Goal: Task Accomplishment & Management: Manage account settings

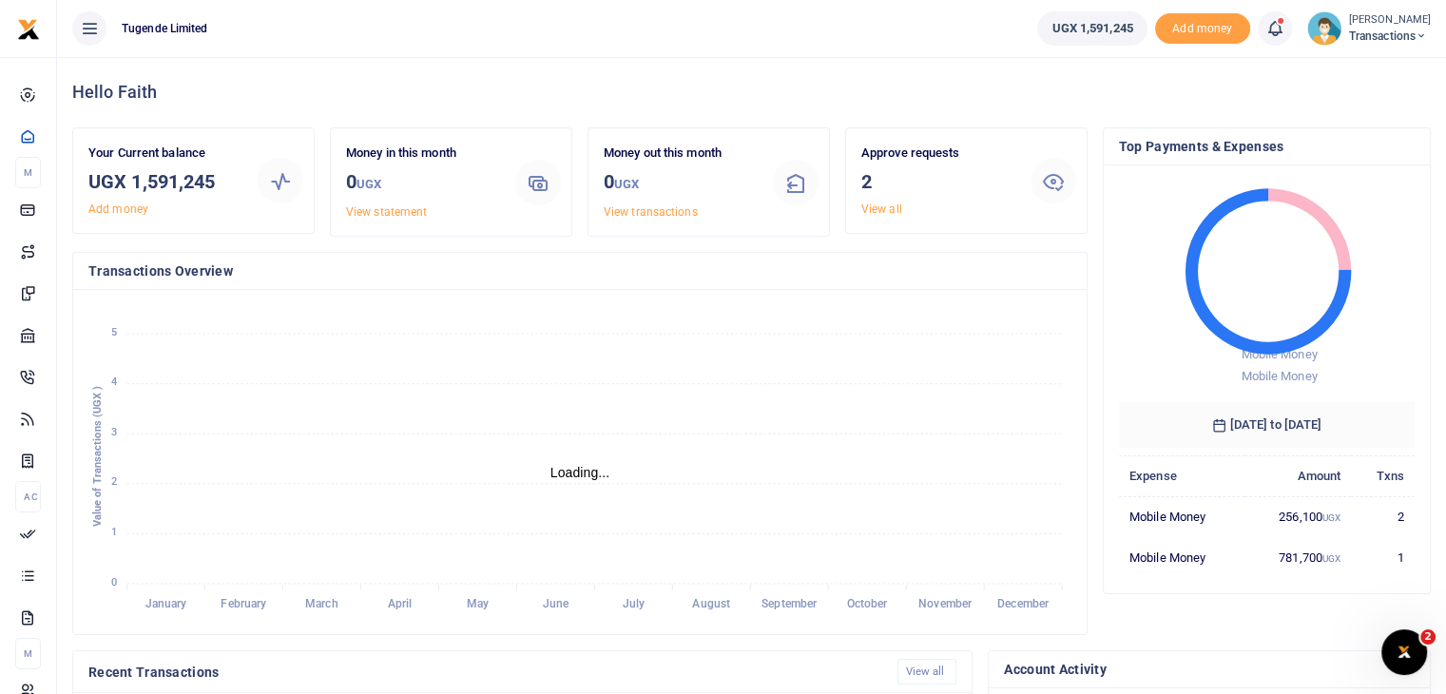
scroll to position [15, 15]
click at [875, 210] on link "View all" at bounding box center [881, 208] width 41 height 13
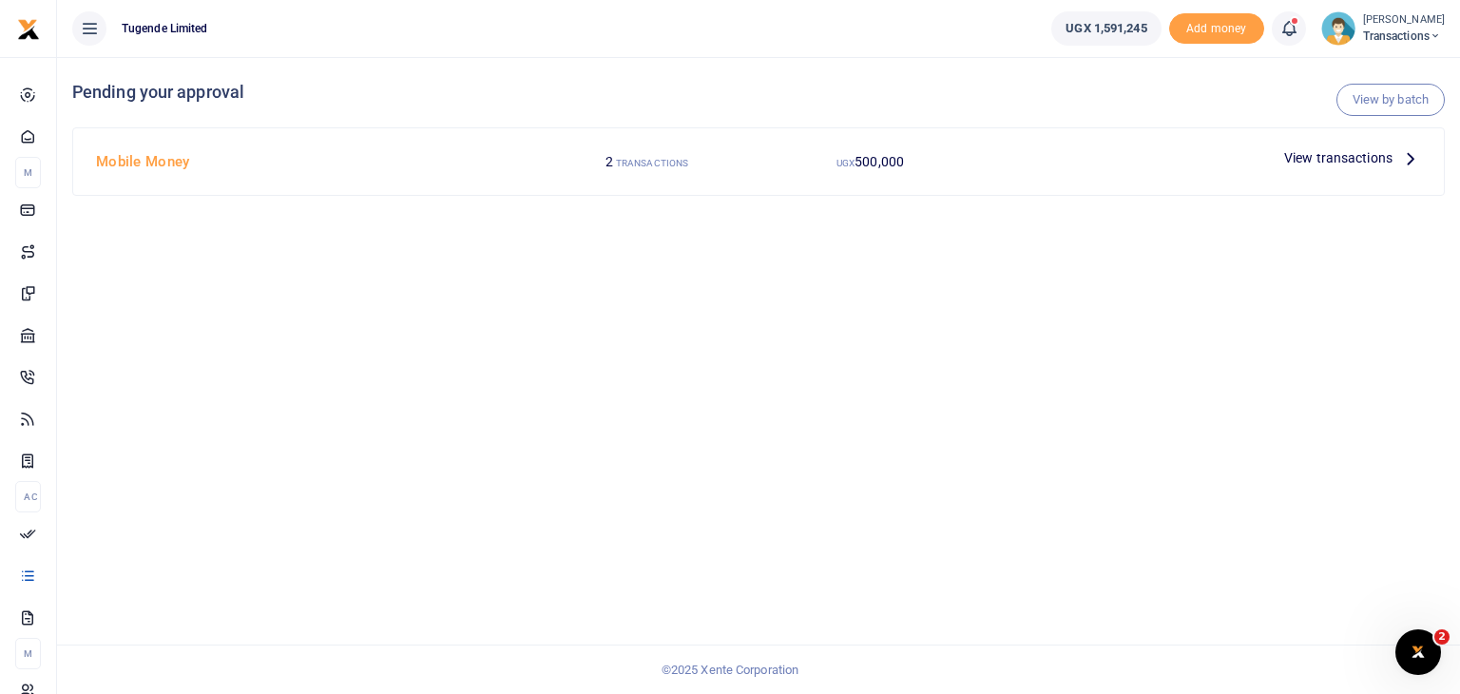
click at [1319, 164] on span "View transactions" at bounding box center [1338, 157] width 108 height 21
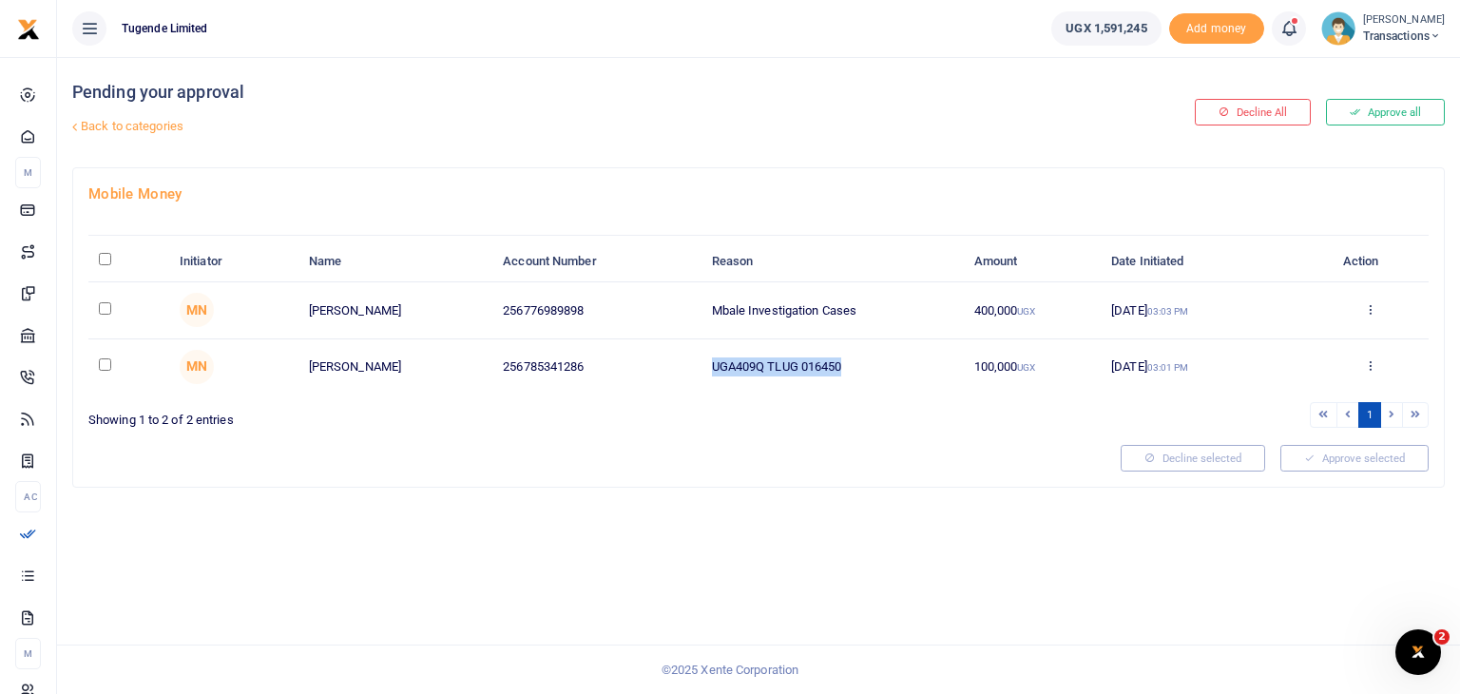
drag, startPoint x: 713, startPoint y: 366, endPoint x: 874, endPoint y: 363, distance: 160.7
click at [874, 363] on td "UGA409Q TLUG 016450" at bounding box center [832, 366] width 262 height 55
copy td "UGA409Q TLUG 016450"
click at [105, 362] on input "checkbox" at bounding box center [105, 364] width 12 height 12
checkbox input "true"
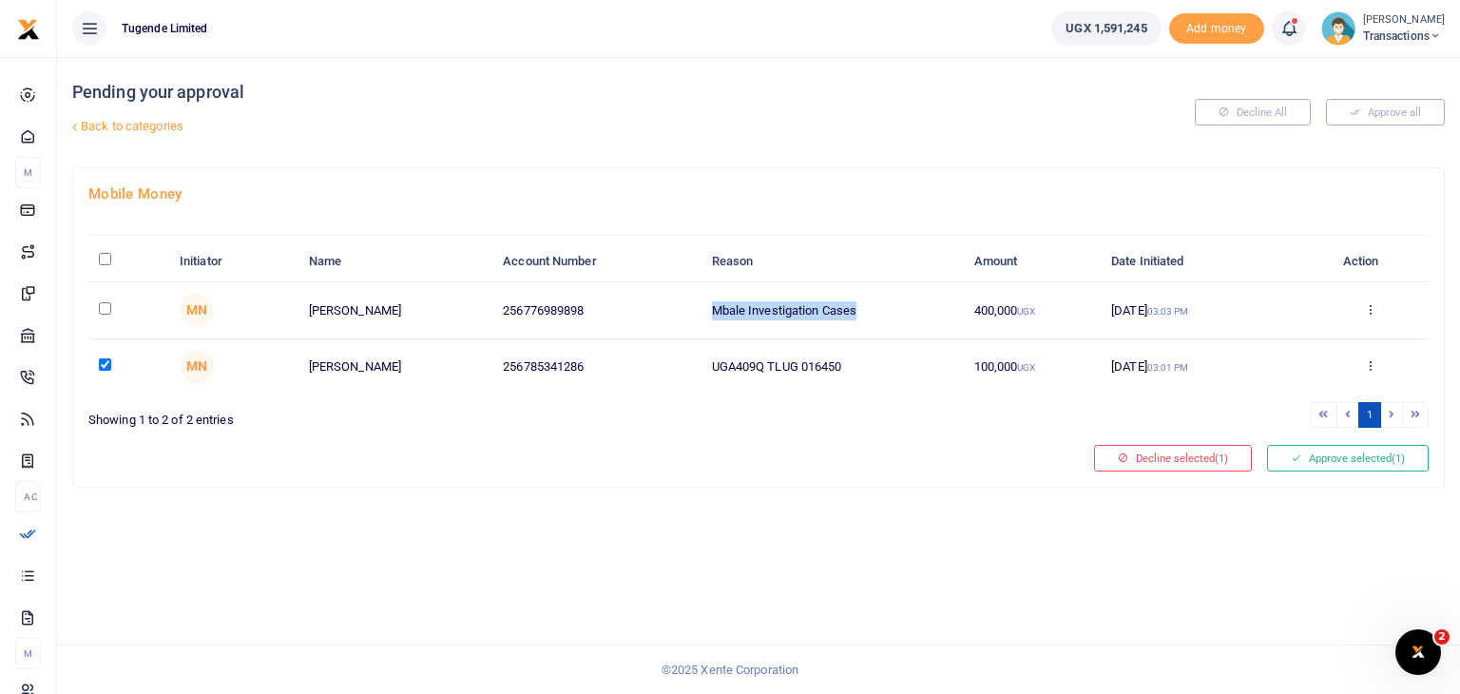
drag, startPoint x: 712, startPoint y: 307, endPoint x: 864, endPoint y: 311, distance: 152.1
click at [864, 311] on td "Mbale Investigation Cases" at bounding box center [832, 310] width 262 height 56
copy td "Mbale Investigation Cases"
click at [103, 304] on input "checkbox" at bounding box center [105, 308] width 12 height 12
checkbox input "true"
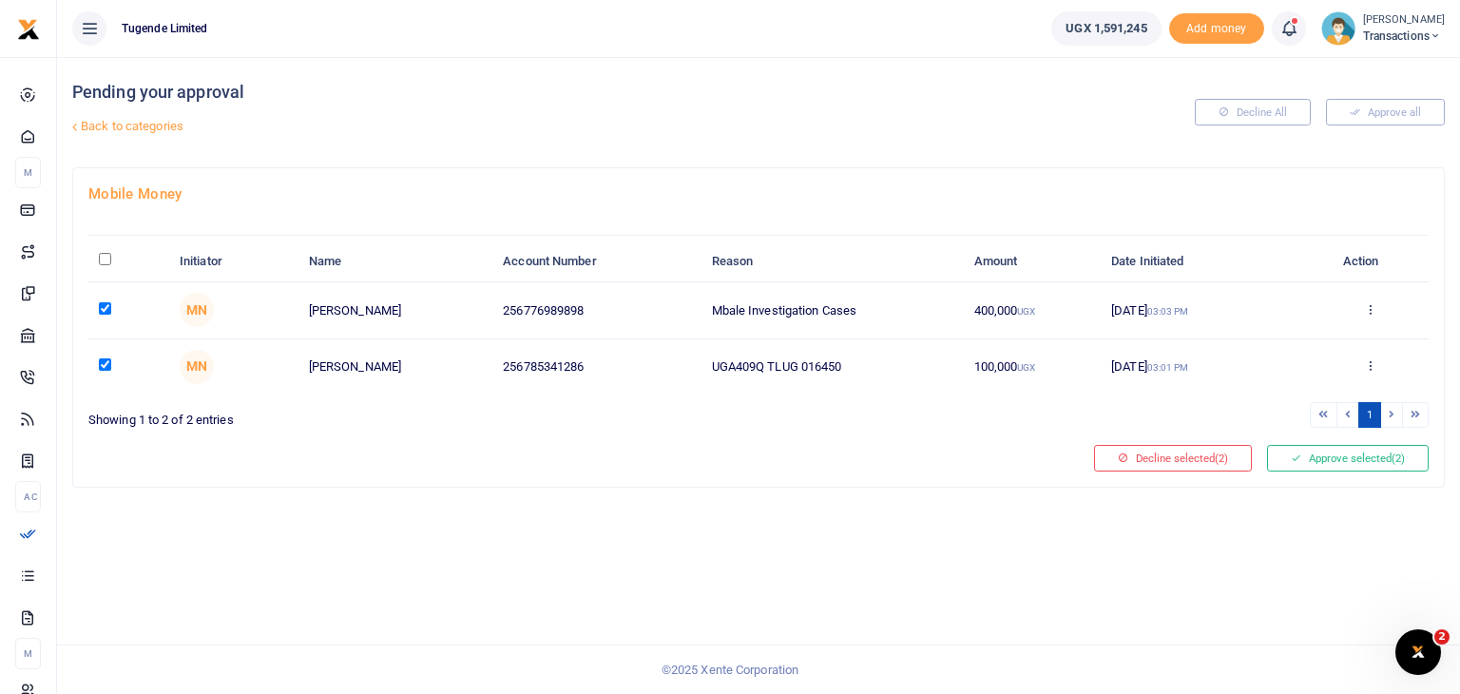
click at [562, 599] on div "Pending your approval Back to categories Decline All Approve all Mobile Money I…" at bounding box center [758, 375] width 1403 height 637
click at [1318, 456] on button "Approve selected (2)" at bounding box center [1348, 458] width 162 height 27
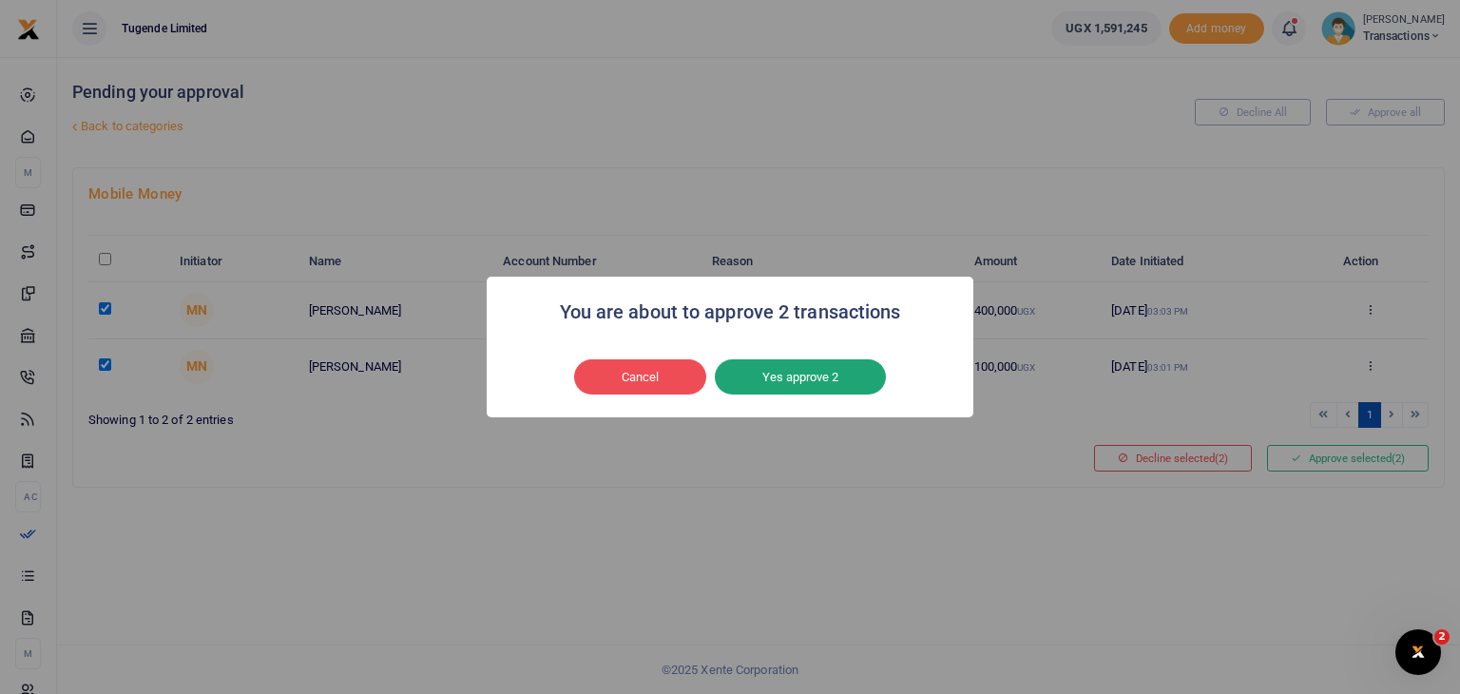
click at [837, 359] on button "Yes approve 2" at bounding box center [800, 377] width 171 height 36
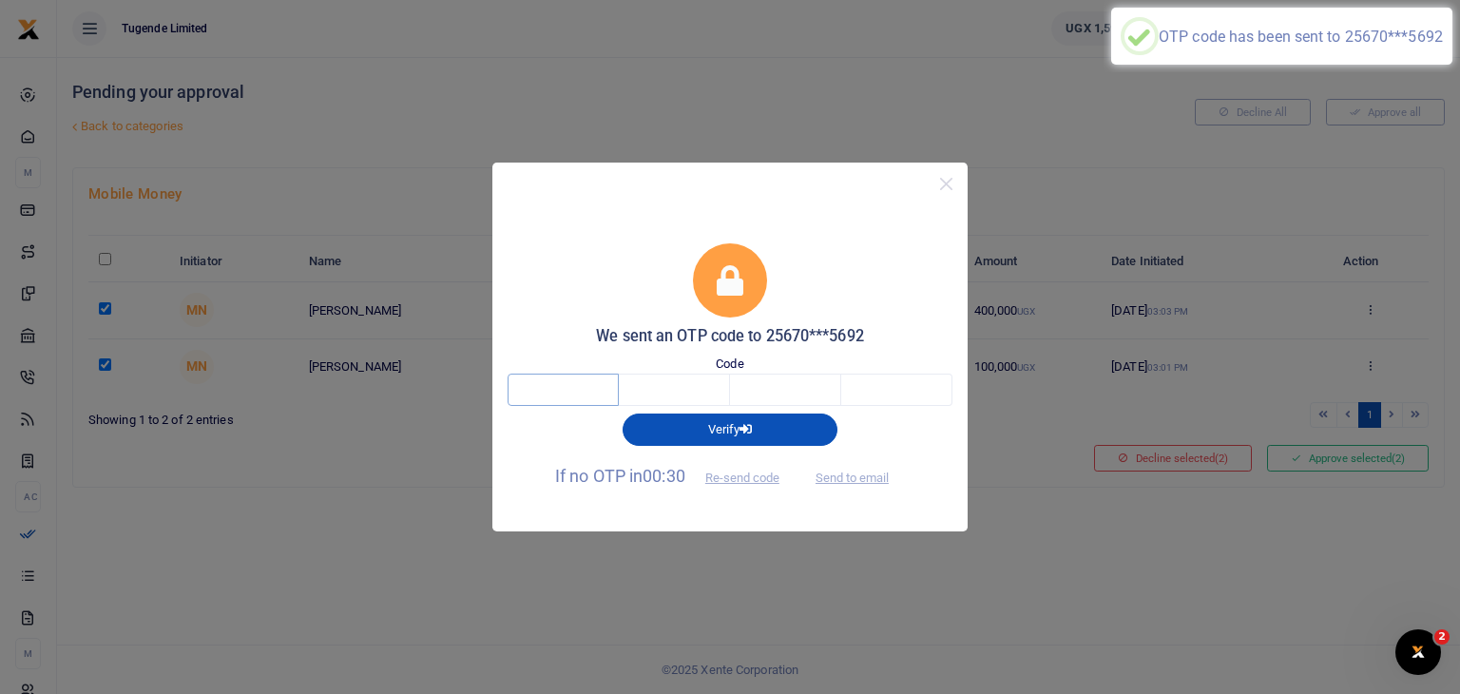
click at [554, 395] on input "text" at bounding box center [563, 390] width 111 height 32
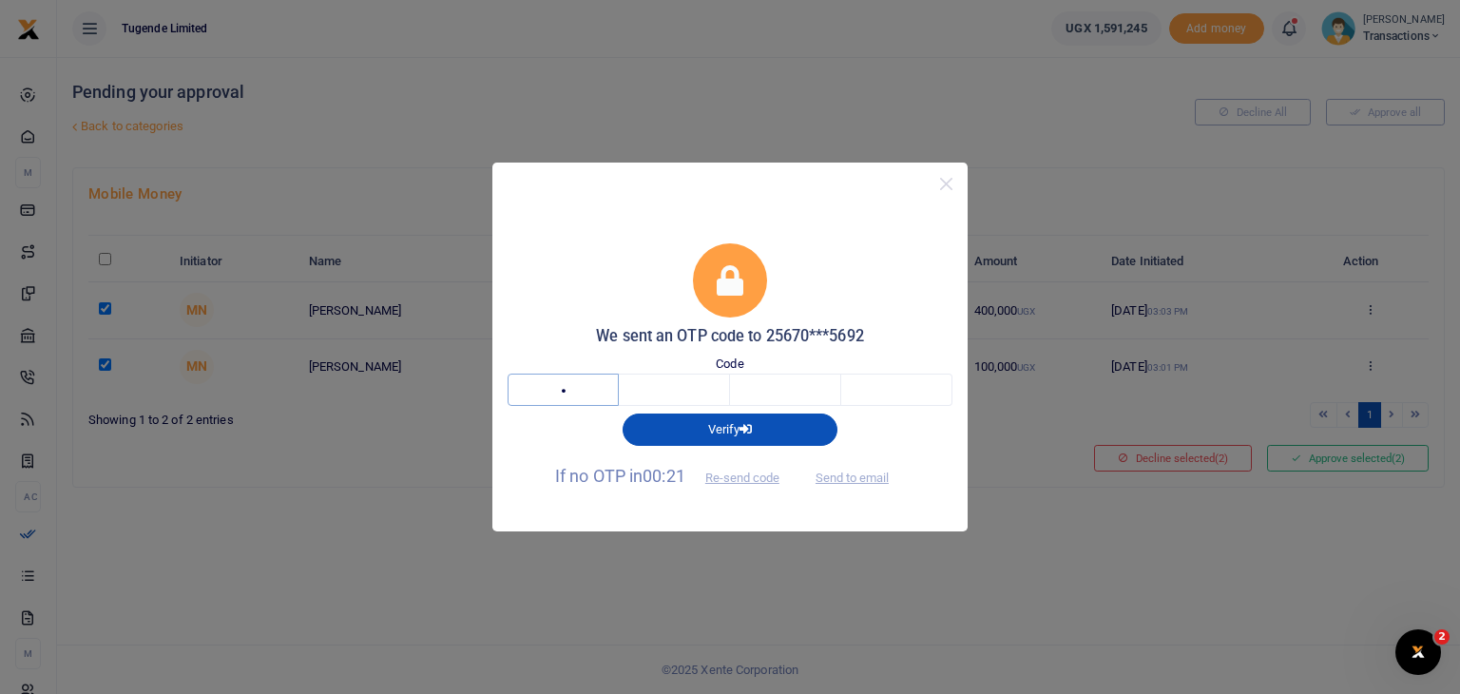
type input "7"
type input "4"
type input "6"
type input "5"
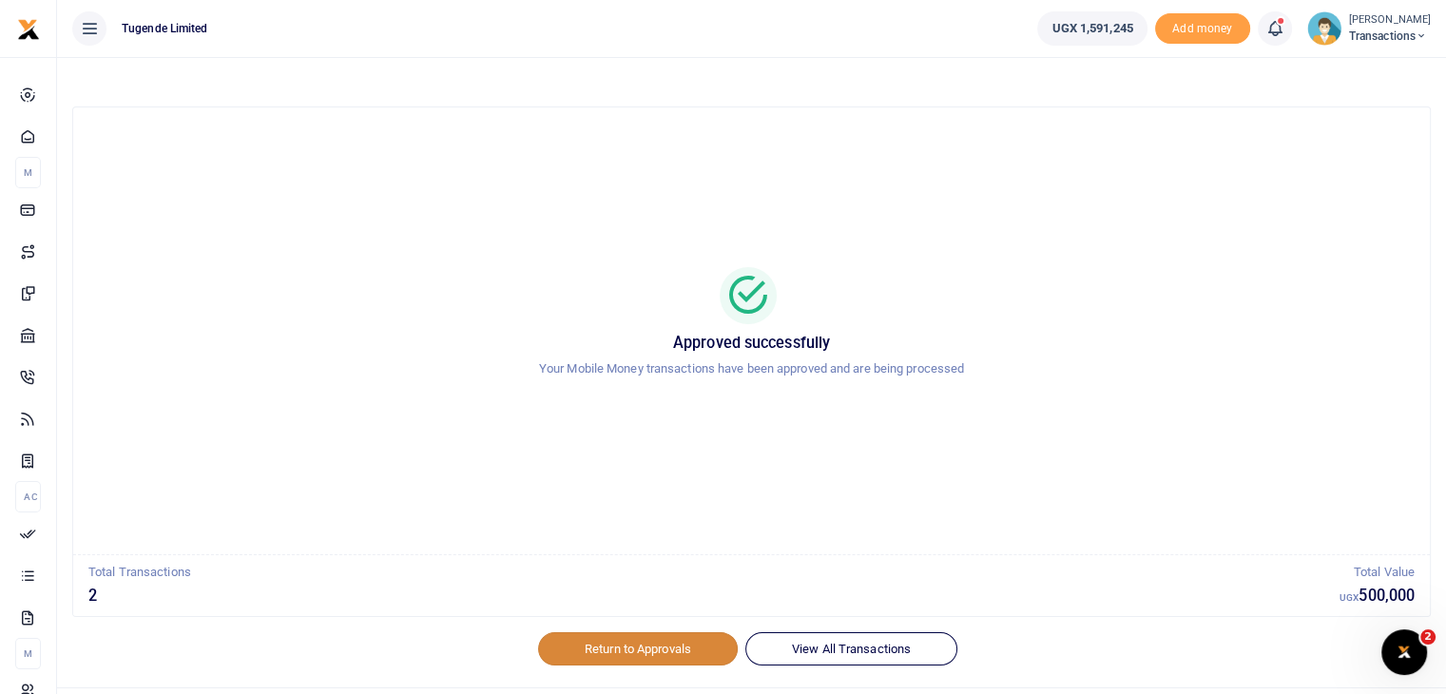
click at [615, 644] on link "Return to Approvals" at bounding box center [638, 648] width 200 height 32
click at [1323, 33] on img at bounding box center [1324, 28] width 34 height 34
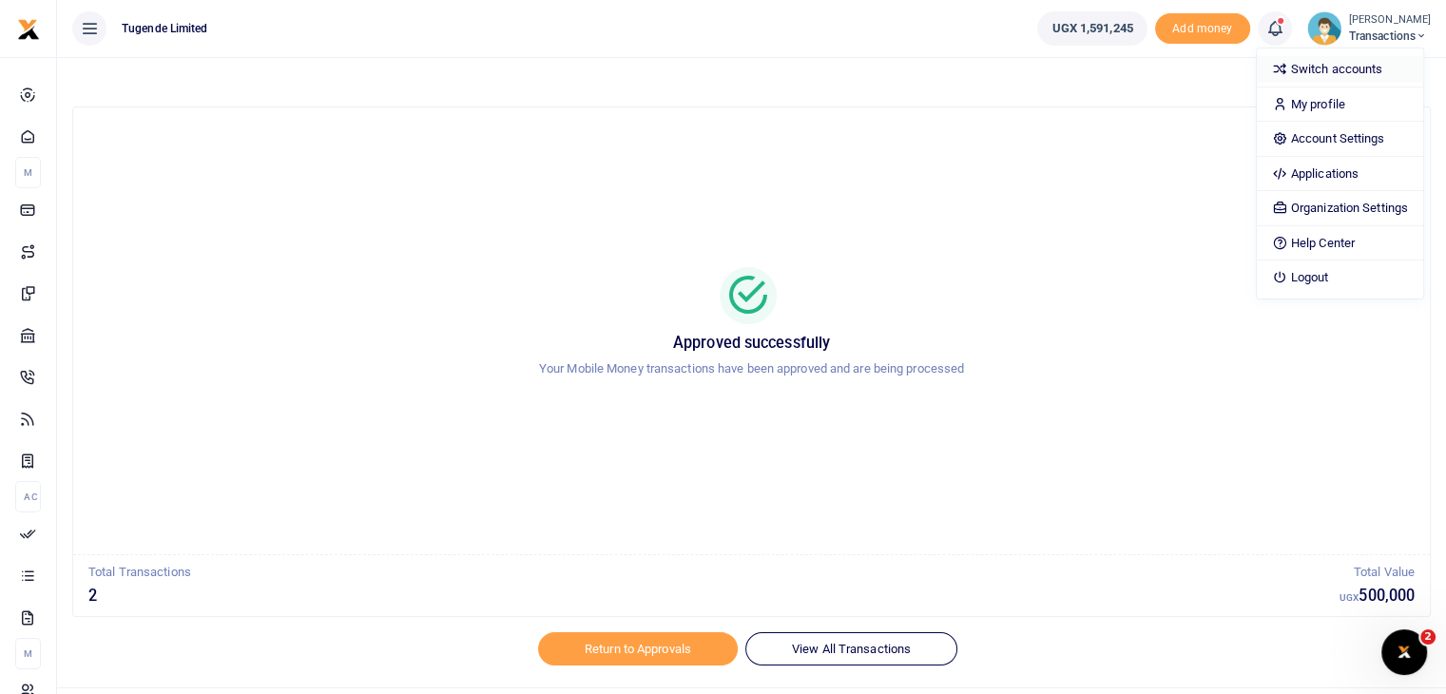
click at [1319, 64] on link "Switch accounts" at bounding box center [1340, 69] width 166 height 27
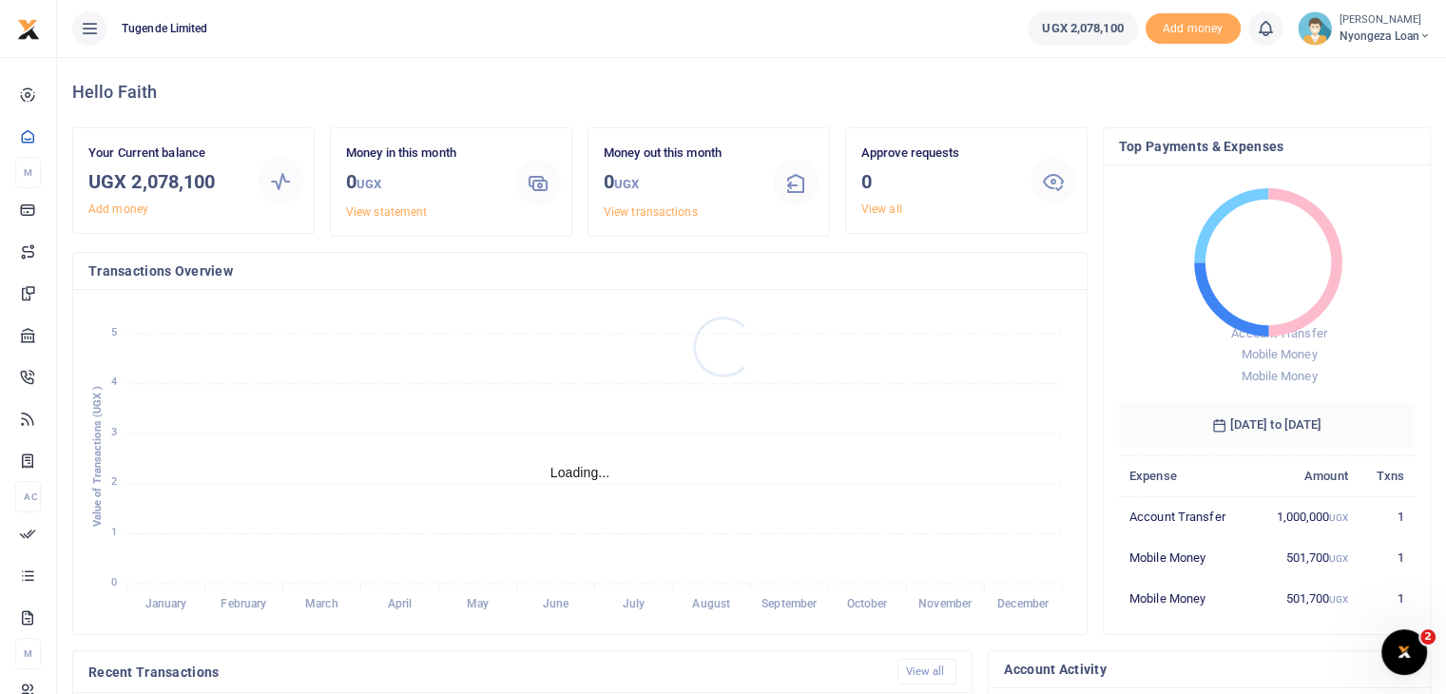
scroll to position [15, 15]
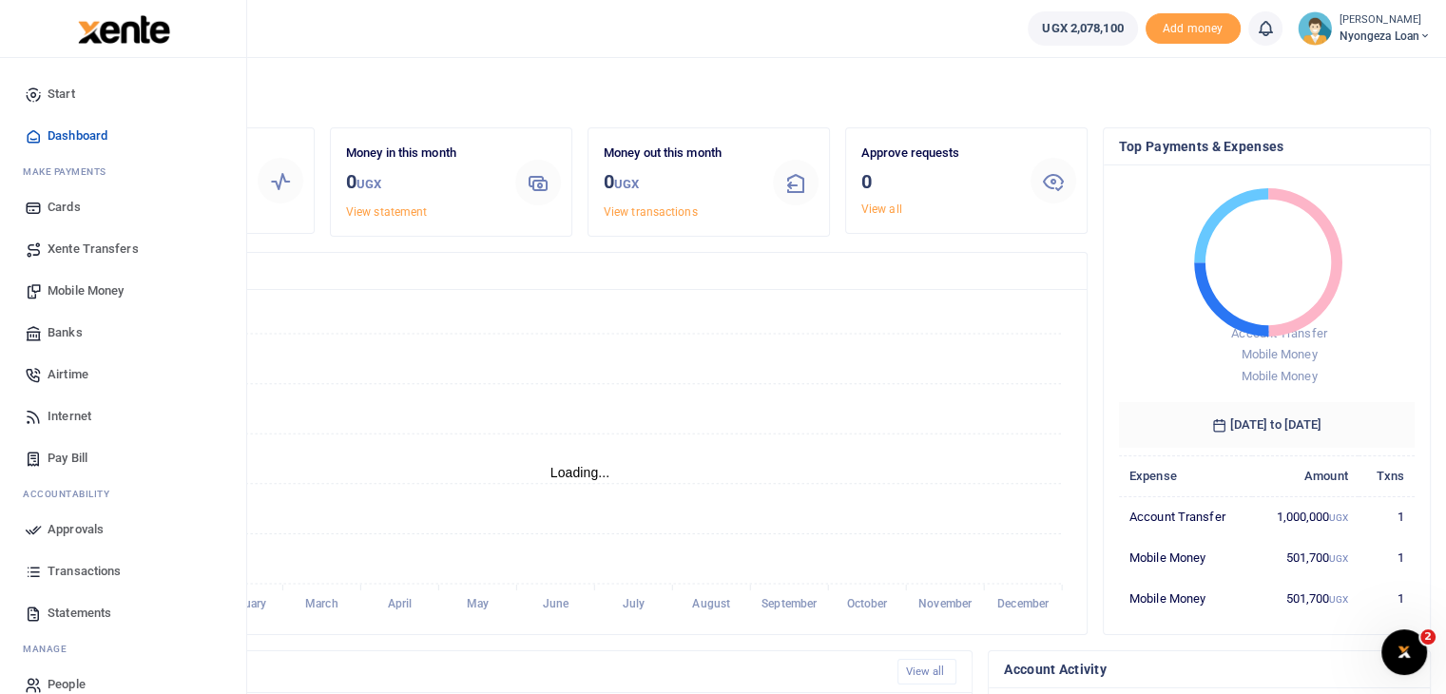
click at [72, 613] on span "Statements" at bounding box center [80, 613] width 64 height 19
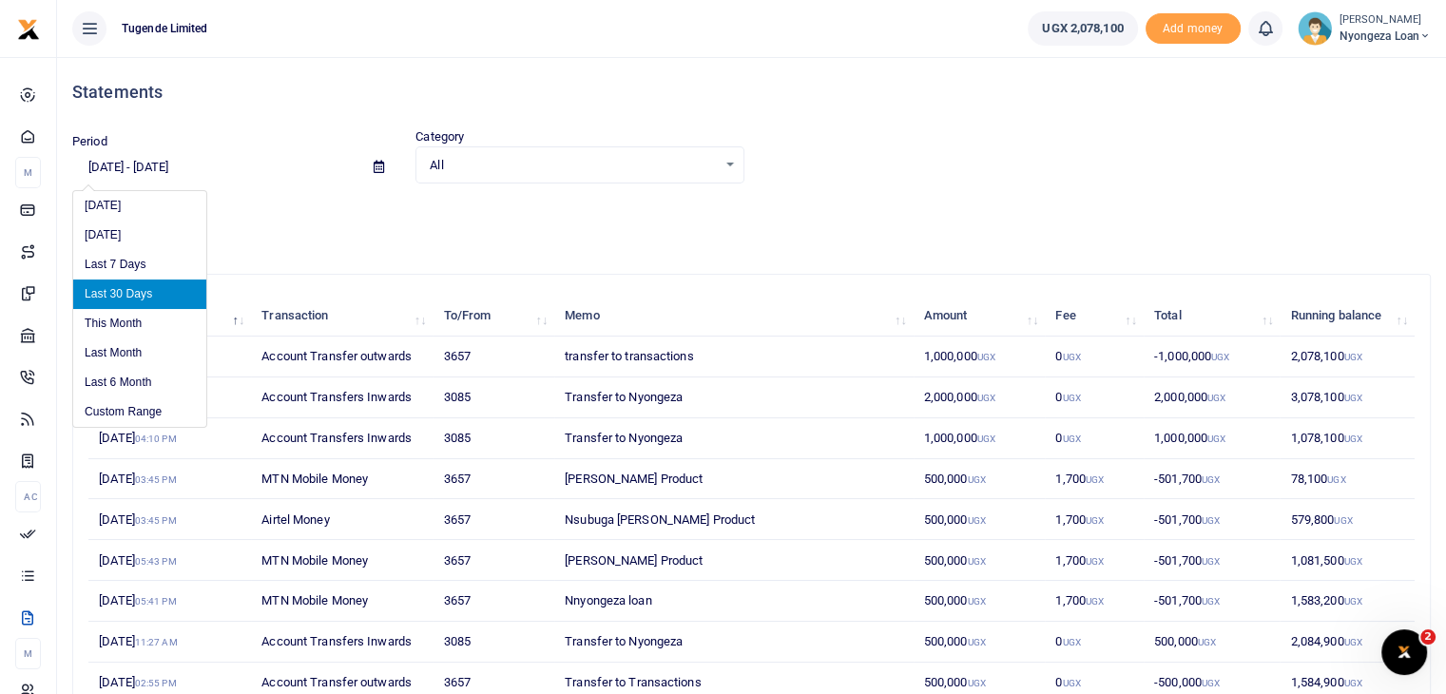
click at [232, 170] on input "08/03/2025 - 09/01/2025" at bounding box center [215, 167] width 286 height 32
click at [130, 347] on li "Last Month" at bounding box center [139, 352] width 133 height 29
type input "08/01/2025 - 08/31/2025"
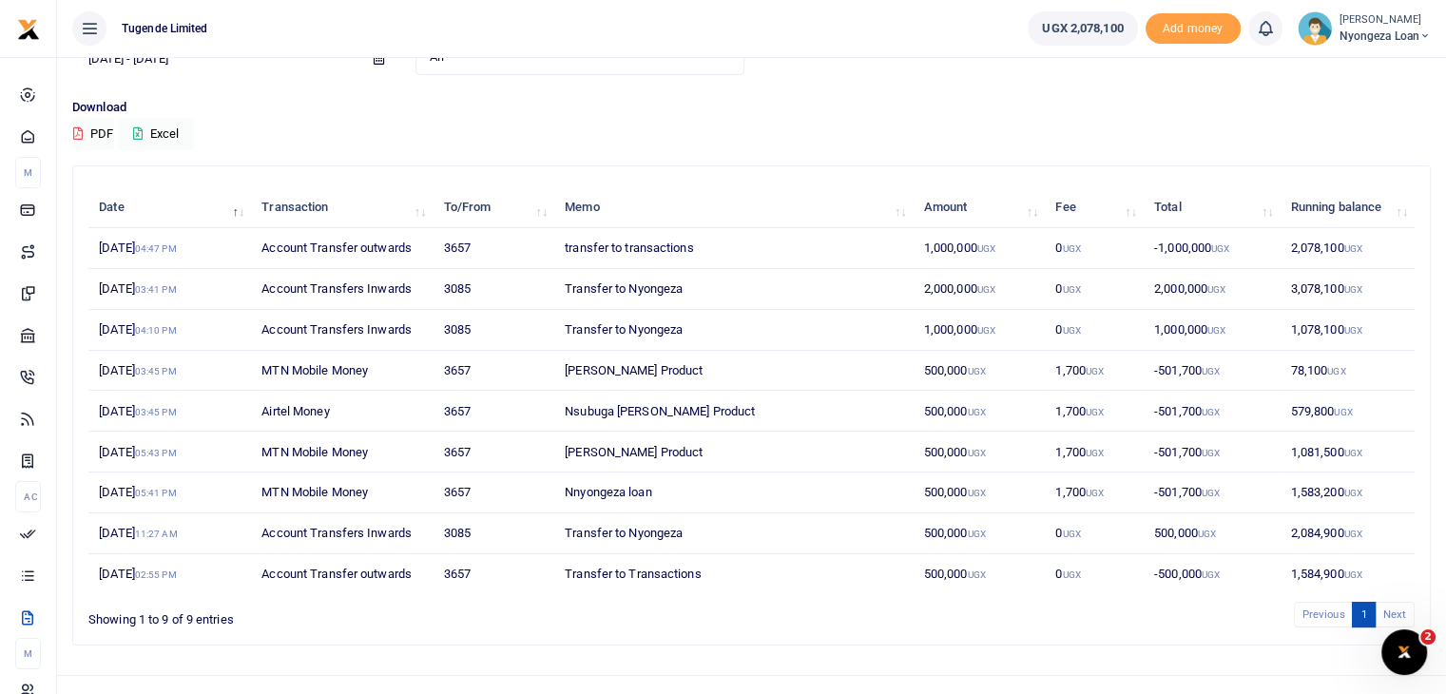
scroll to position [137, 0]
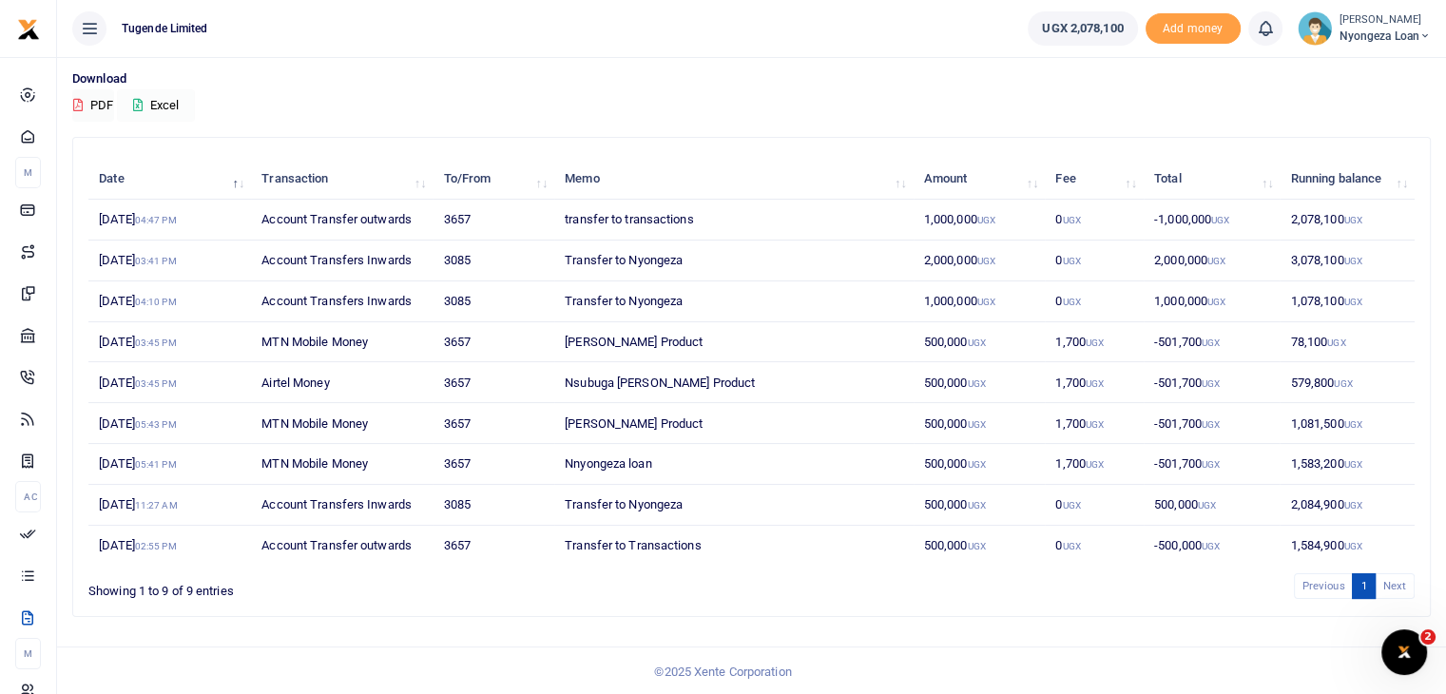
click at [171, 104] on button "Excel" at bounding box center [156, 105] width 78 height 32
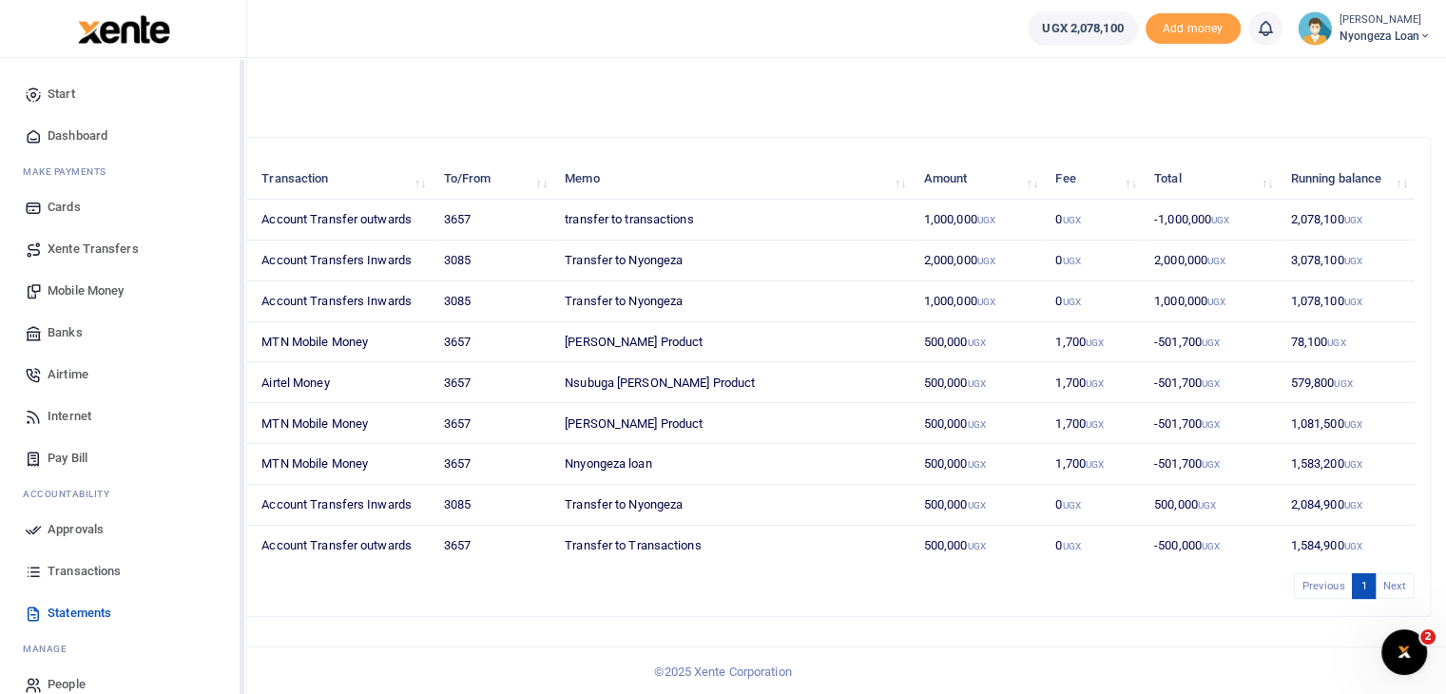
click at [94, 569] on span "Transactions" at bounding box center [84, 571] width 73 height 19
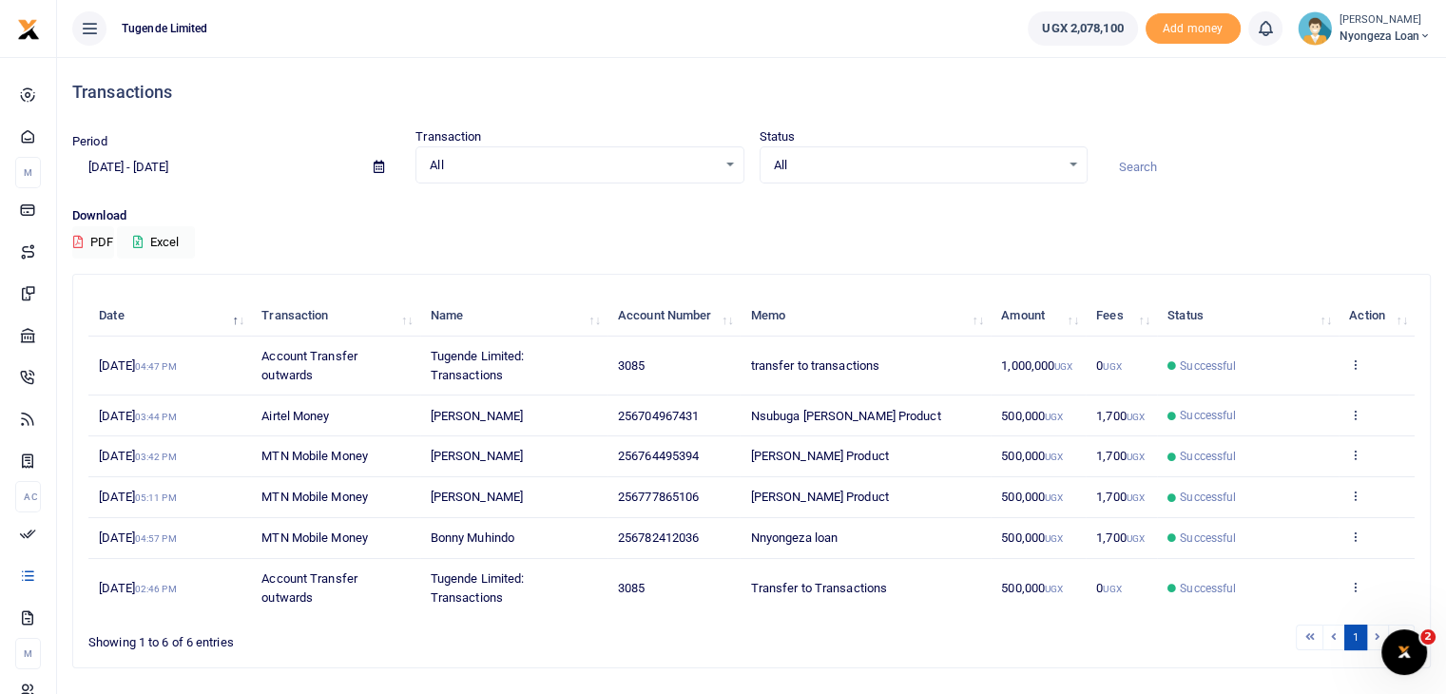
click at [228, 158] on input "[DATE] - [DATE]" at bounding box center [215, 167] width 286 height 32
click at [351, 241] on div "Download PDF Excel" at bounding box center [751, 232] width 1358 height 52
drag, startPoint x: 432, startPoint y: 573, endPoint x: 527, endPoint y: 570, distance: 95.1
click at [527, 559] on td "Bonny Muhindo" at bounding box center [513, 538] width 187 height 41
copy span "Bonny Muhindo"
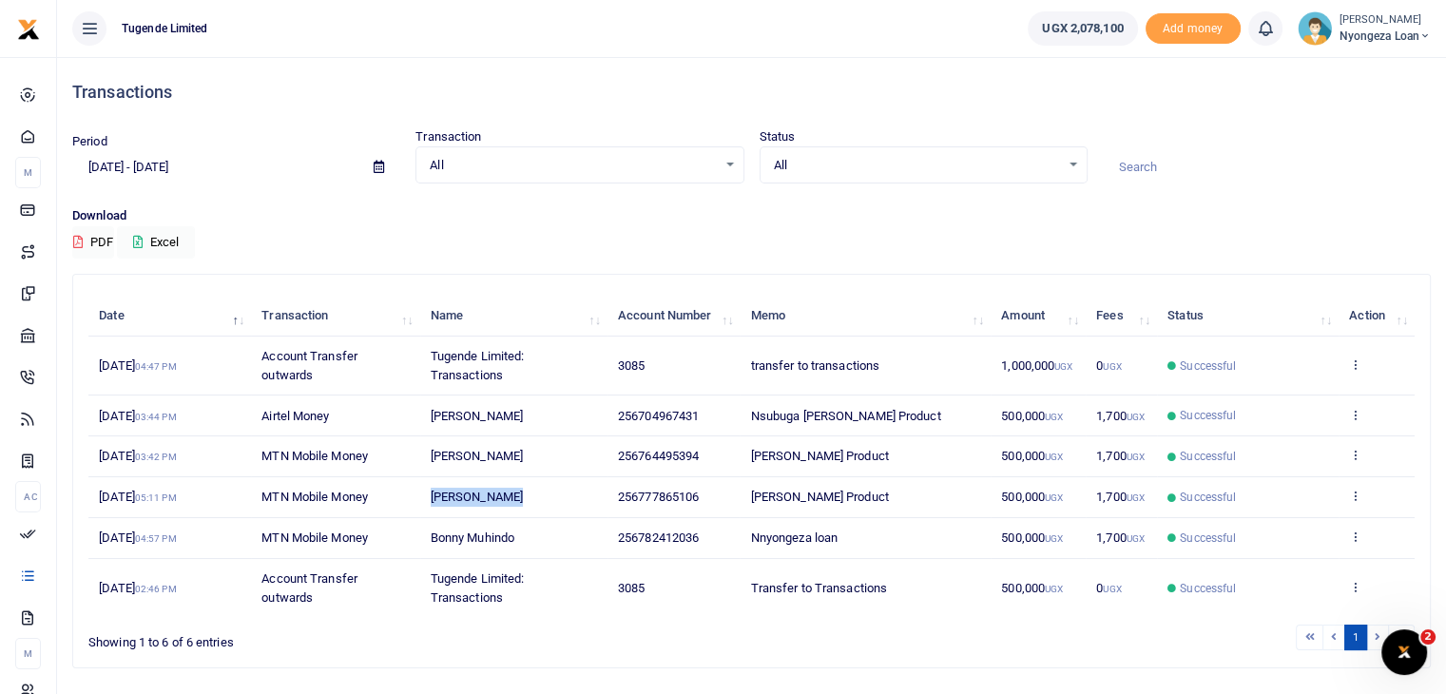
drag, startPoint x: 430, startPoint y: 526, endPoint x: 517, endPoint y: 533, distance: 87.8
click at [517, 518] on td "Henry Luyinda" at bounding box center [513, 497] width 187 height 41
copy span "Henry Luyinda"
drag, startPoint x: 430, startPoint y: 490, endPoint x: 535, endPoint y: 488, distance: 105.5
click at [535, 477] on td "Peter Sserwadda" at bounding box center [513, 456] width 187 height 41
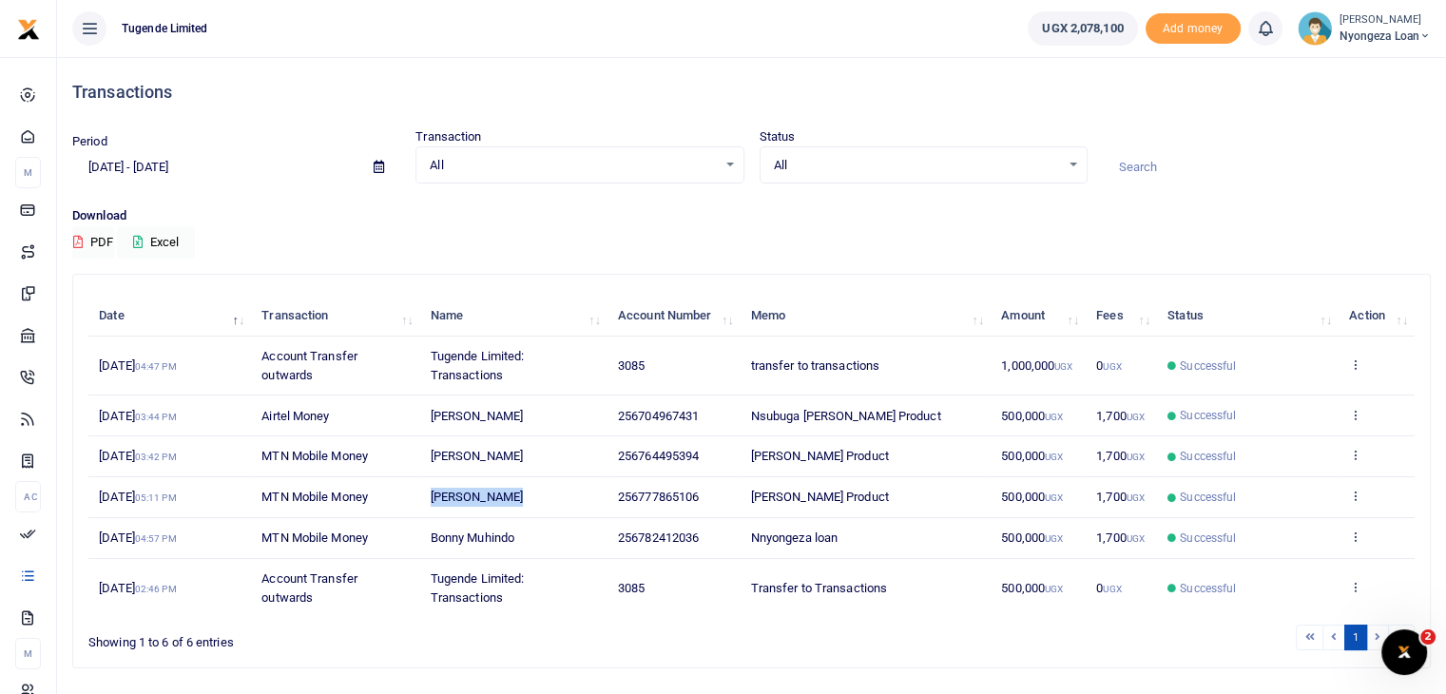
copy span "Peter Sserwadda"
drag, startPoint x: 430, startPoint y: 438, endPoint x: 560, endPoint y: 438, distance: 130.2
click at [560, 436] on td "Richard Nsubuga" at bounding box center [513, 415] width 187 height 41
copy span "Richard Nsubuga"
click at [1312, 35] on img at bounding box center [1315, 28] width 34 height 34
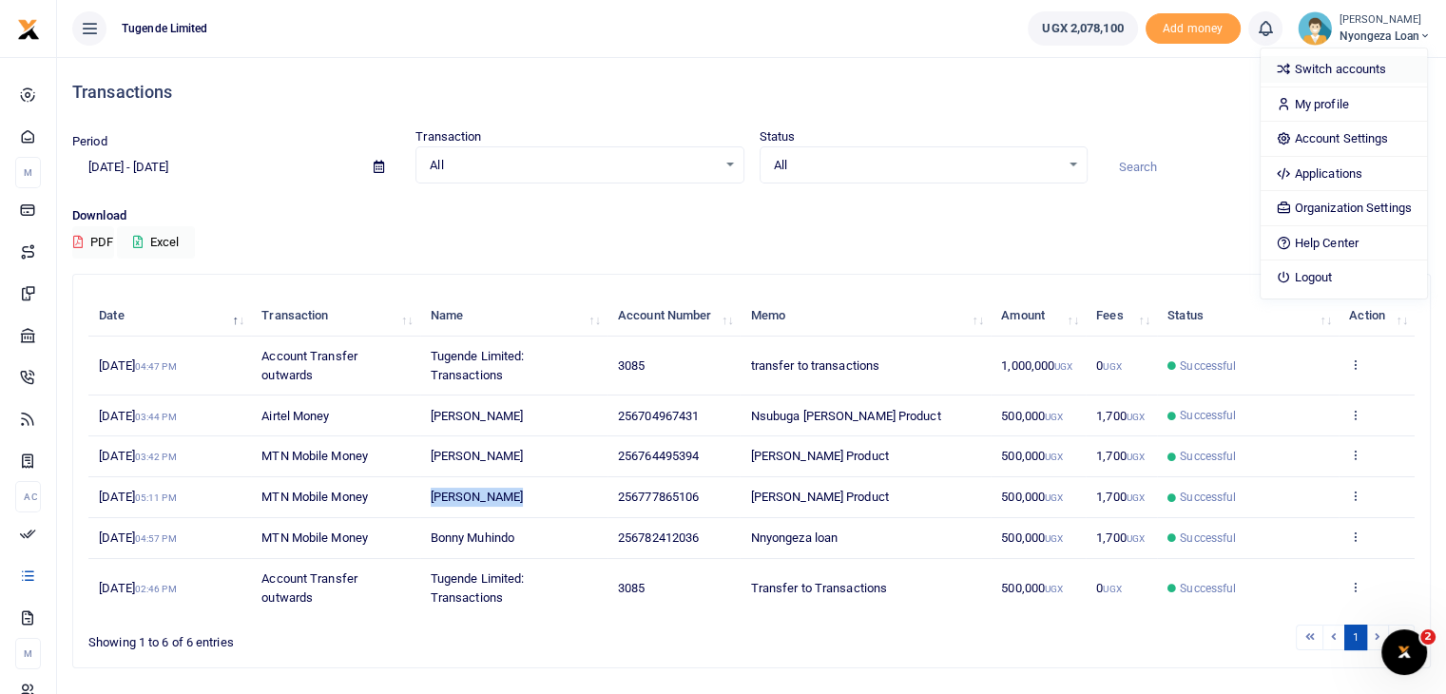
click at [1312, 68] on link "Switch accounts" at bounding box center [1344, 69] width 166 height 27
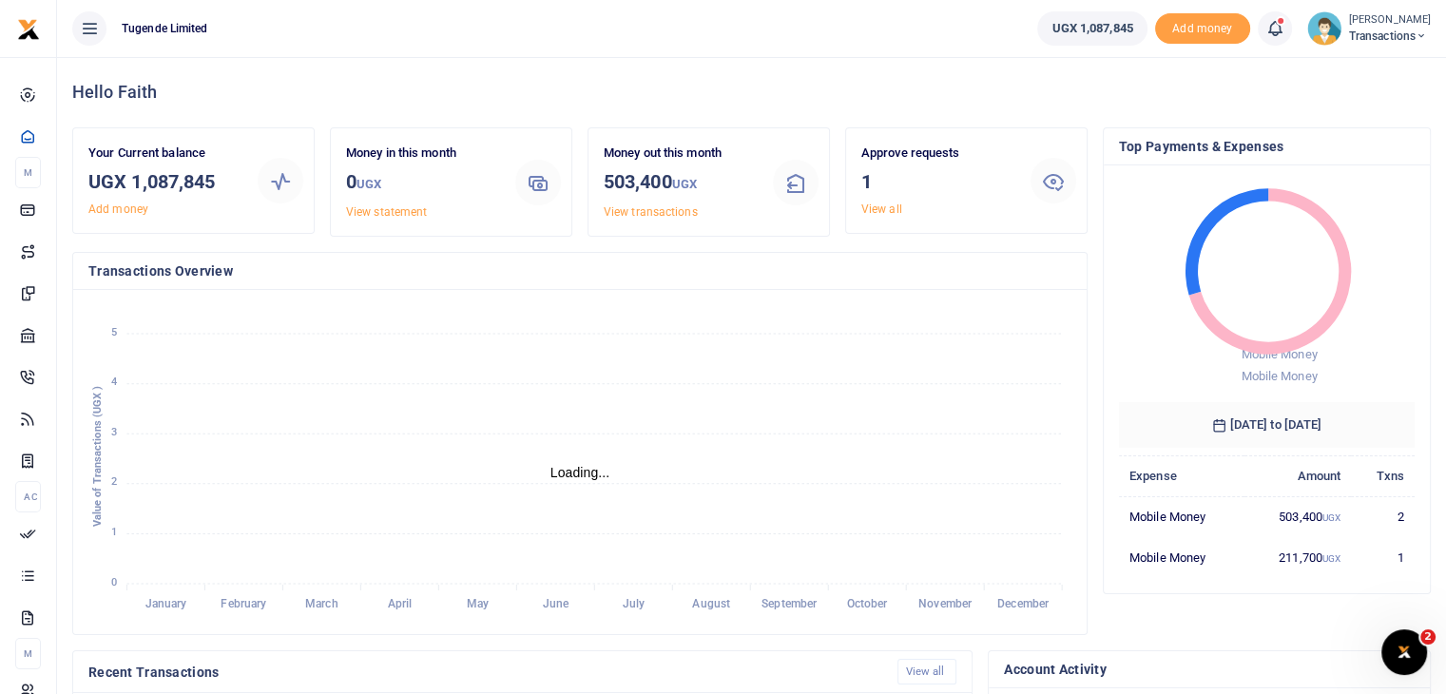
scroll to position [15, 15]
click at [881, 208] on link "View all" at bounding box center [881, 208] width 41 height 13
click at [886, 210] on link "View all" at bounding box center [881, 208] width 41 height 13
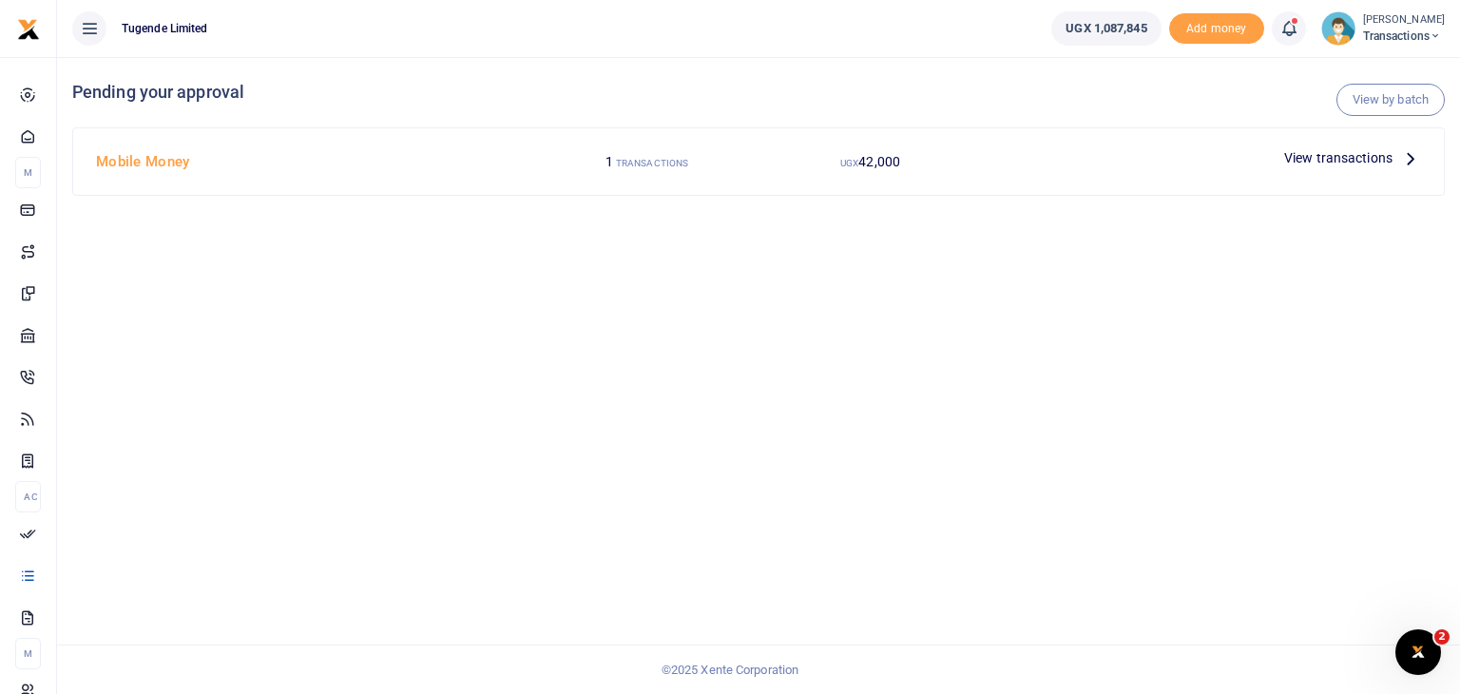
click at [1308, 160] on span "View transactions" at bounding box center [1338, 157] width 108 height 21
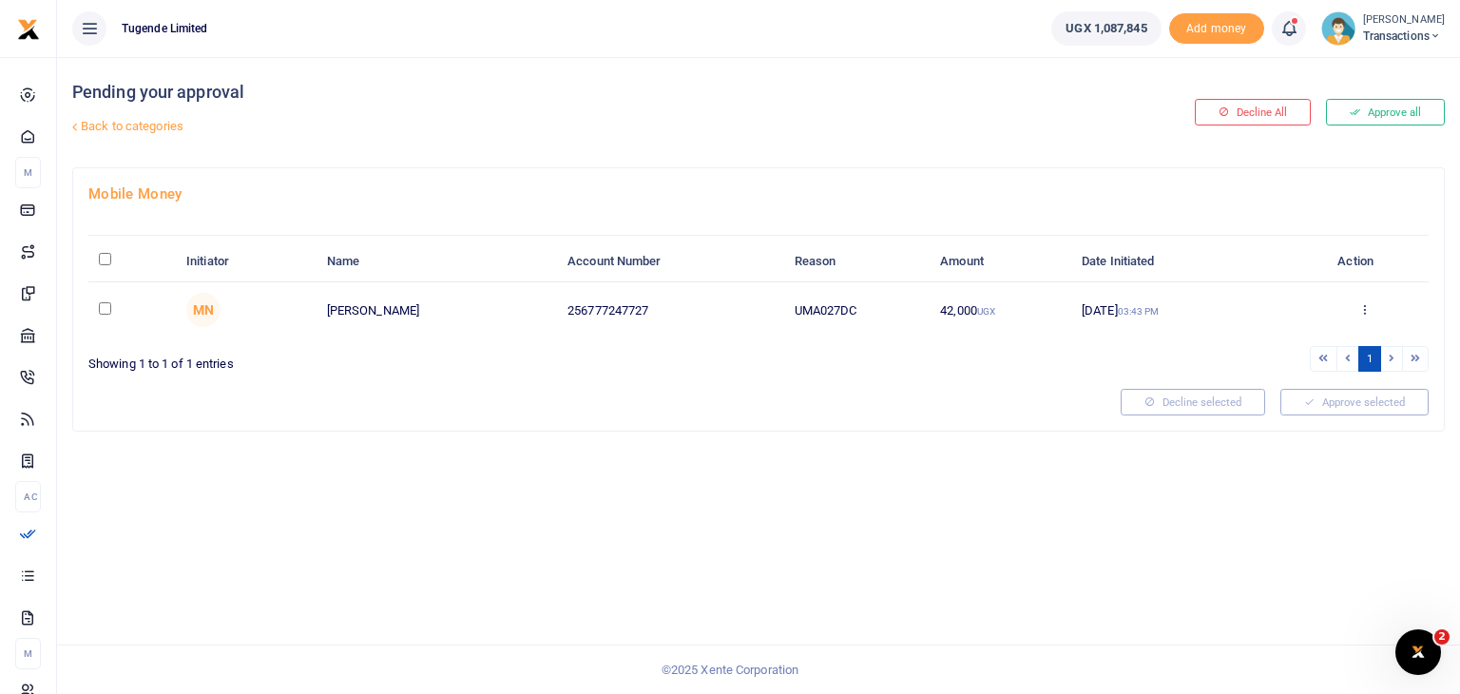
click at [103, 305] on input "checkbox" at bounding box center [105, 308] width 12 height 12
checkbox input "true"
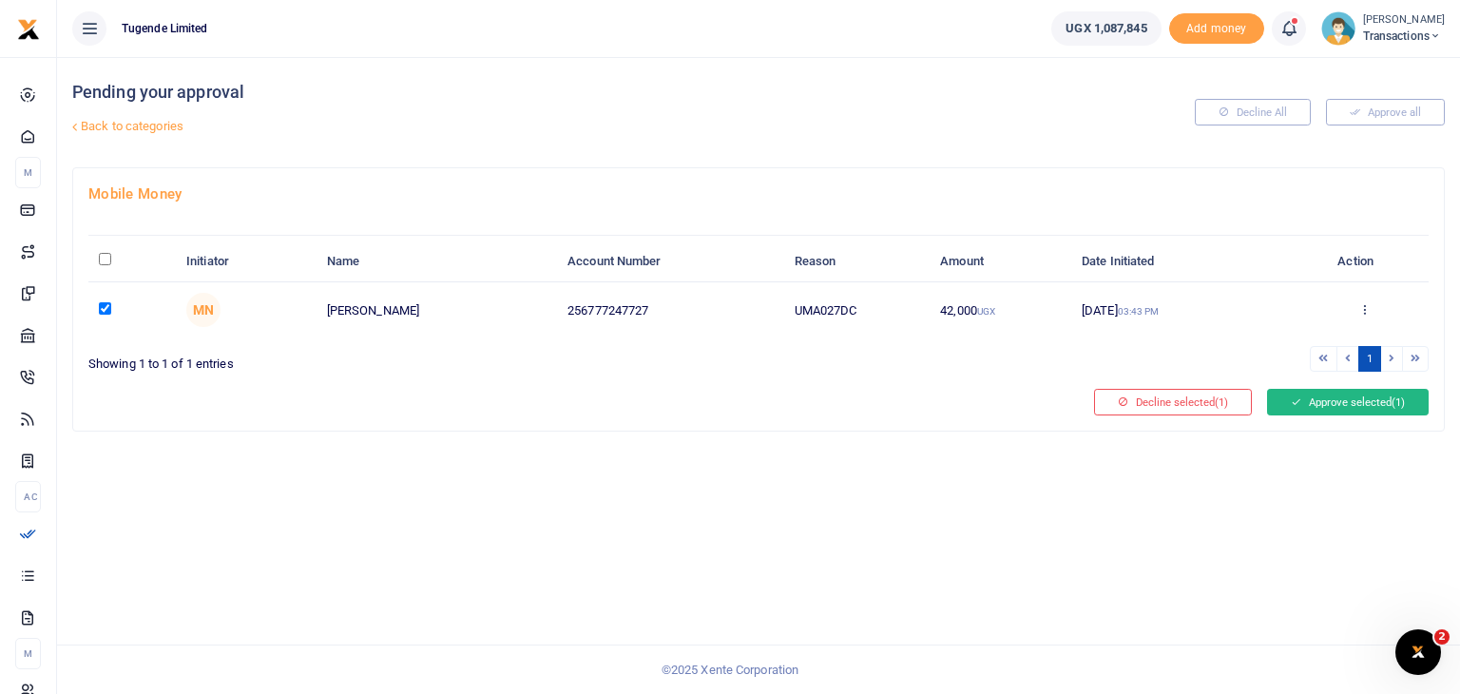
click at [1318, 398] on button "Approve selected (1)" at bounding box center [1348, 402] width 162 height 27
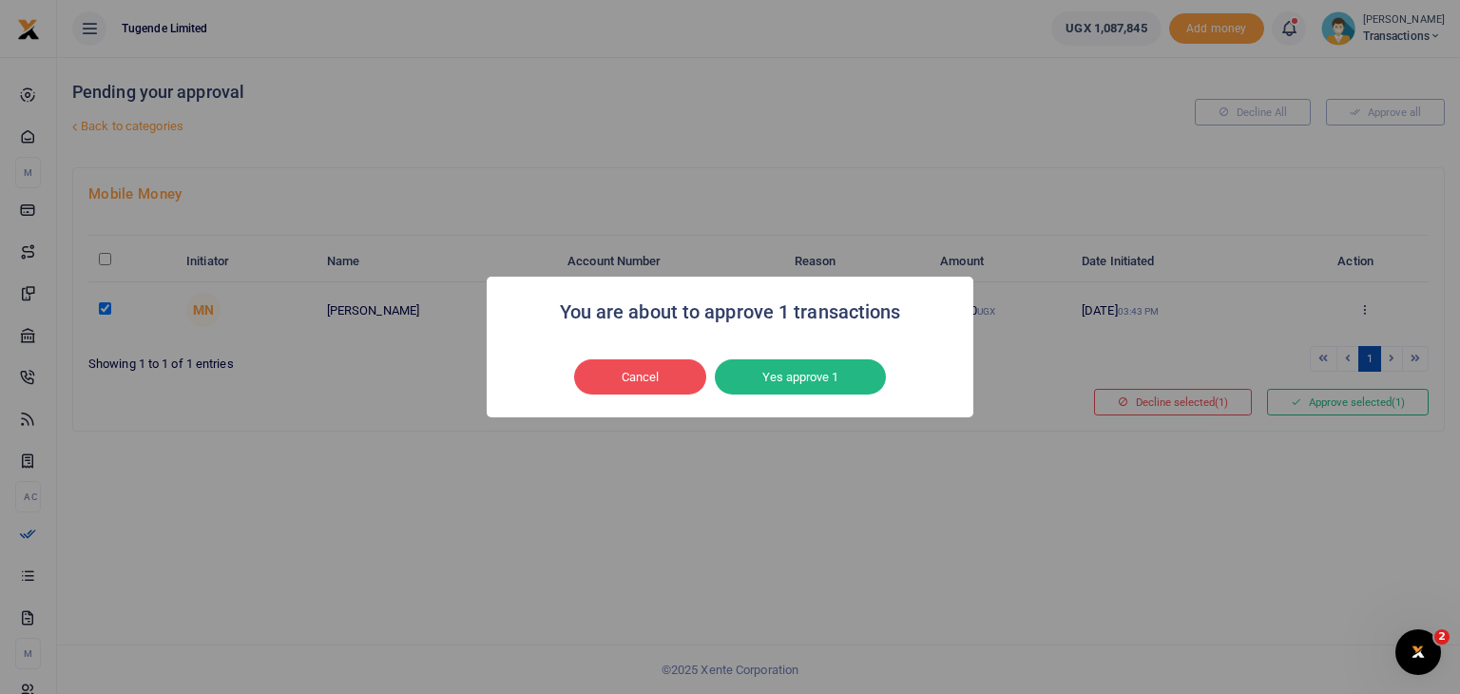
click at [887, 380] on div "Cancel No Yes approve 1" at bounding box center [730, 378] width 449 height 44
click at [837, 378] on button "Yes approve 1" at bounding box center [800, 377] width 171 height 36
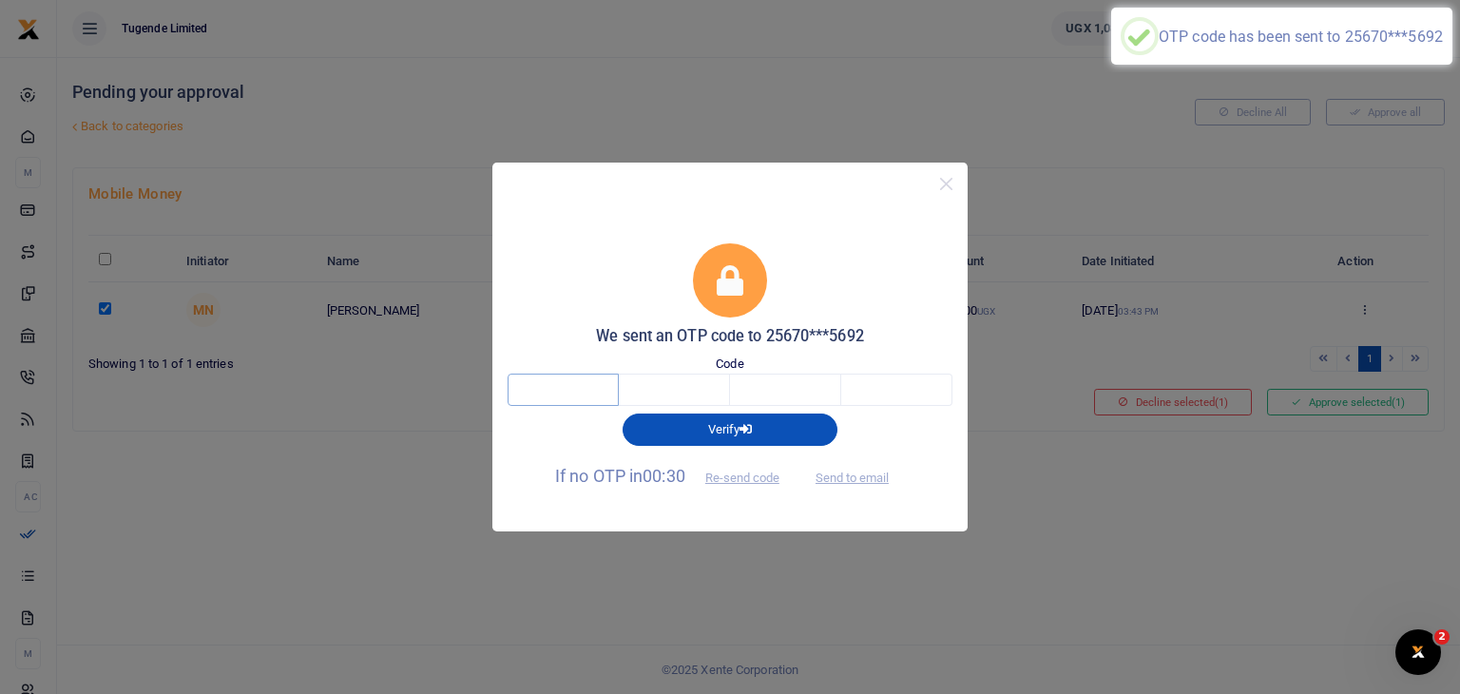
click at [584, 390] on input "text" at bounding box center [563, 390] width 111 height 32
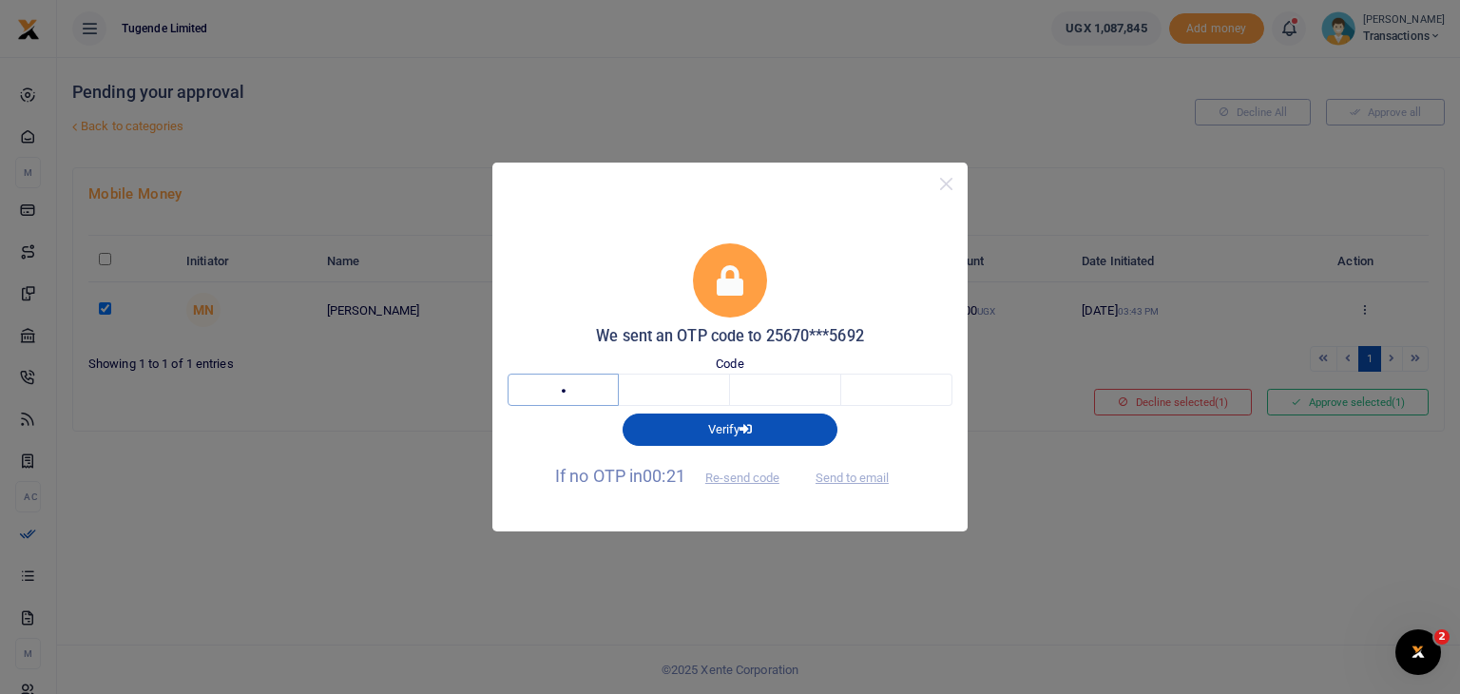
type input "6"
type input "7"
type input "1"
type input "8"
